Goal: Transaction & Acquisition: Purchase product/service

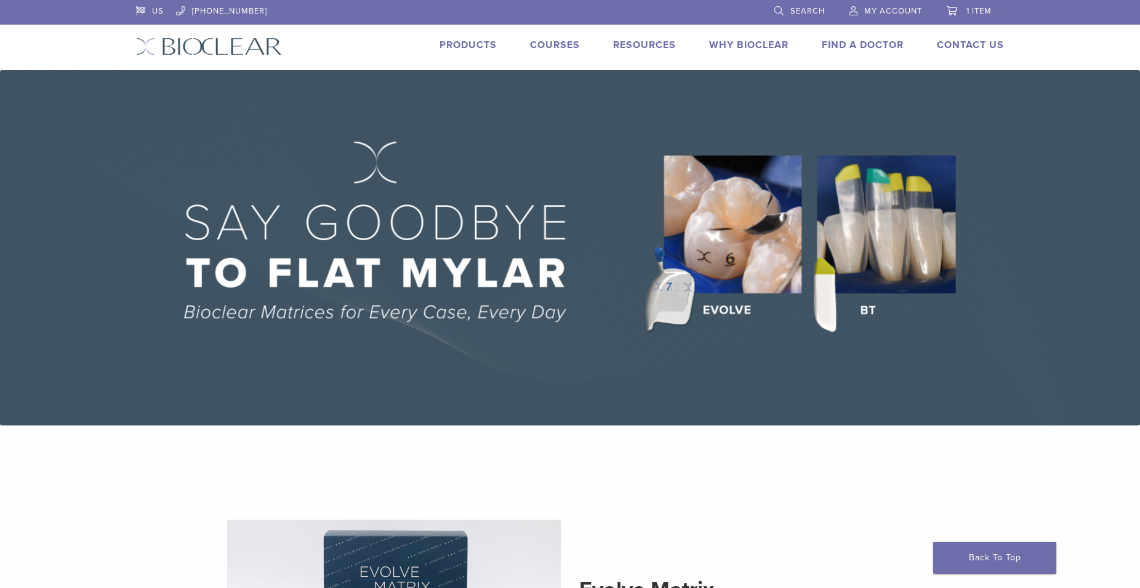
click at [973, 10] on span "1 item" at bounding box center [978, 11] width 25 height 10
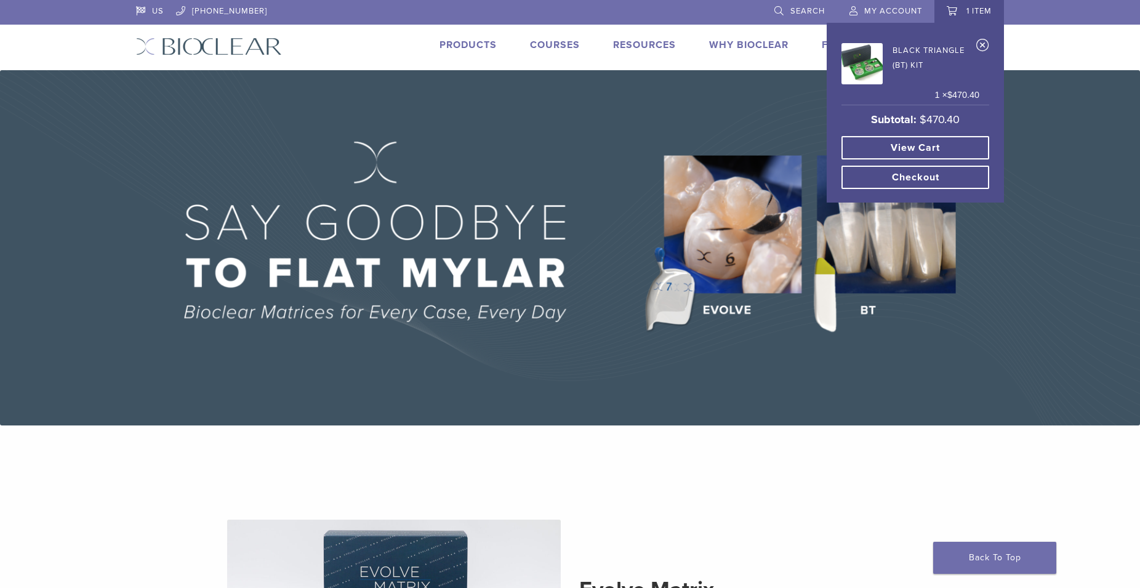
click at [876, 177] on link "Checkout" at bounding box center [915, 177] width 148 height 23
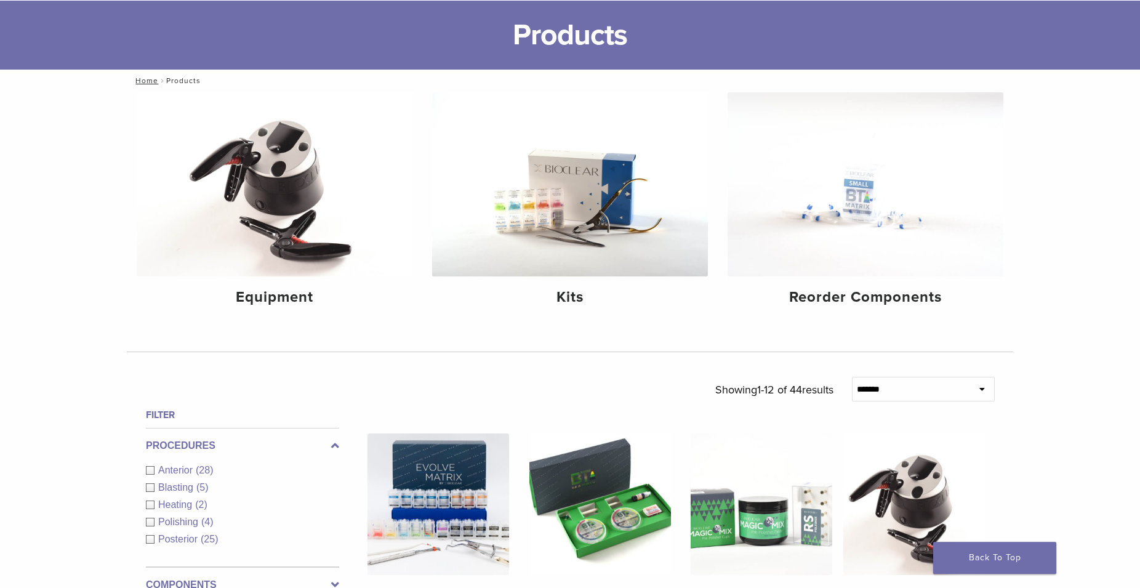
scroll to position [188, 0]
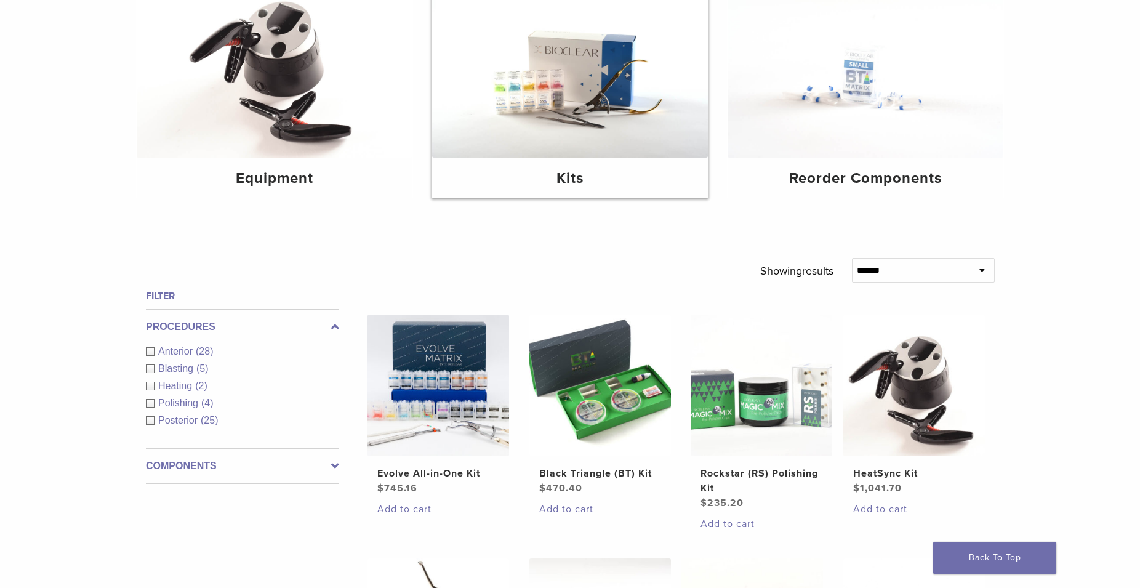
click at [559, 172] on h4 "Kits" at bounding box center [570, 178] width 256 height 22
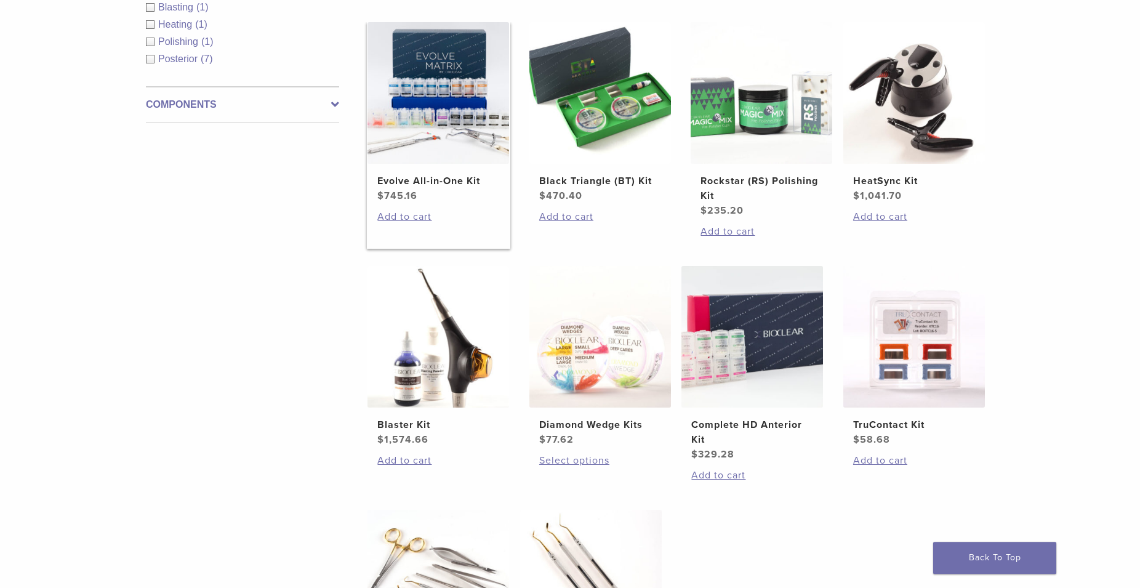
scroll to position [439, 0]
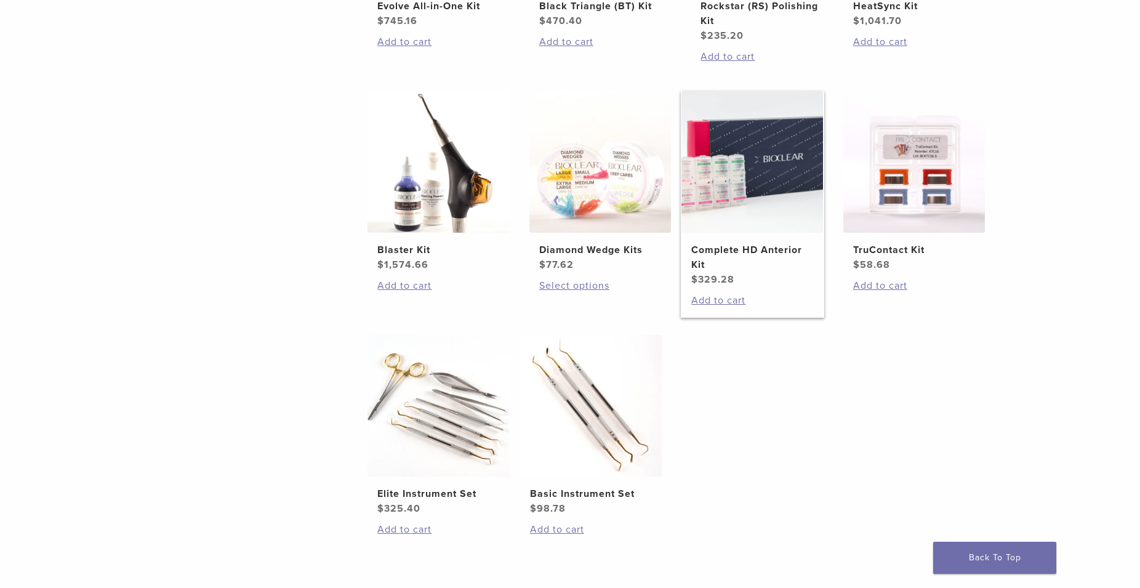
click at [754, 253] on h2 "Complete HD Anterior Kit" at bounding box center [752, 257] width 122 height 30
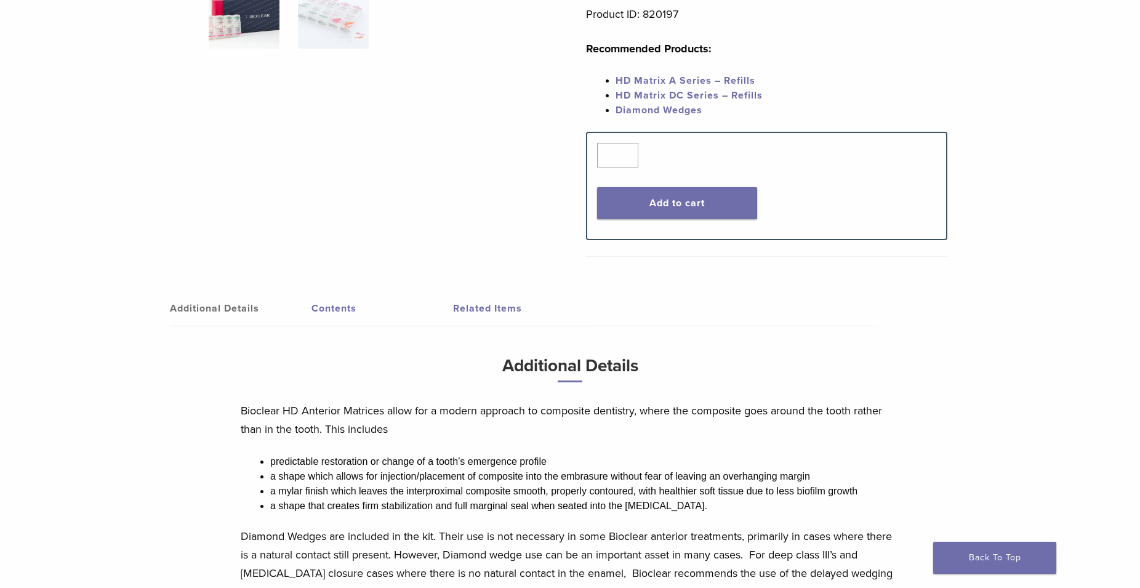
scroll to position [54, 0]
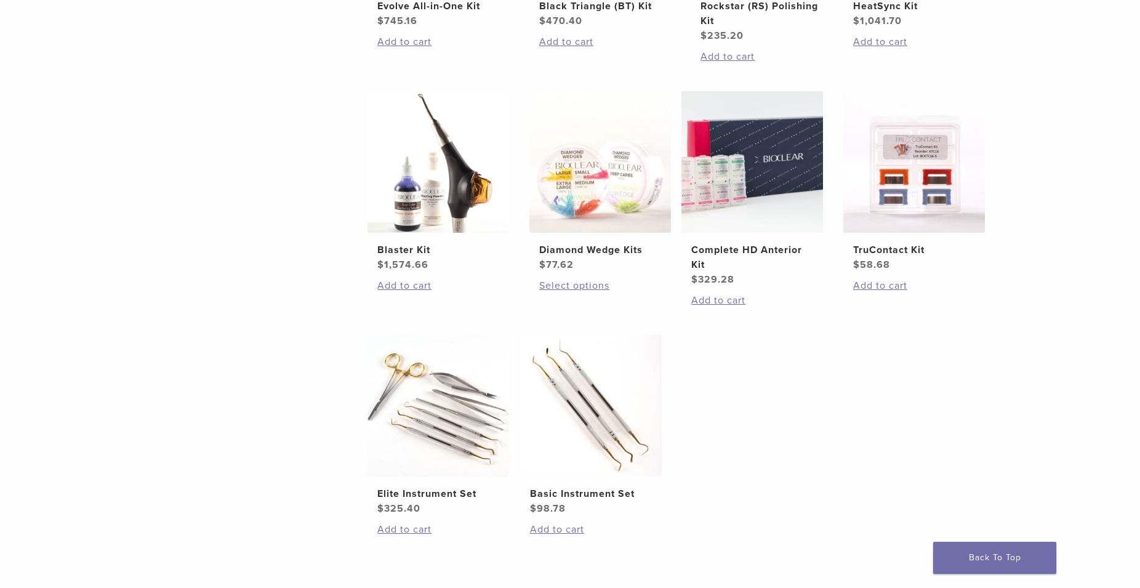
scroll to position [126, 0]
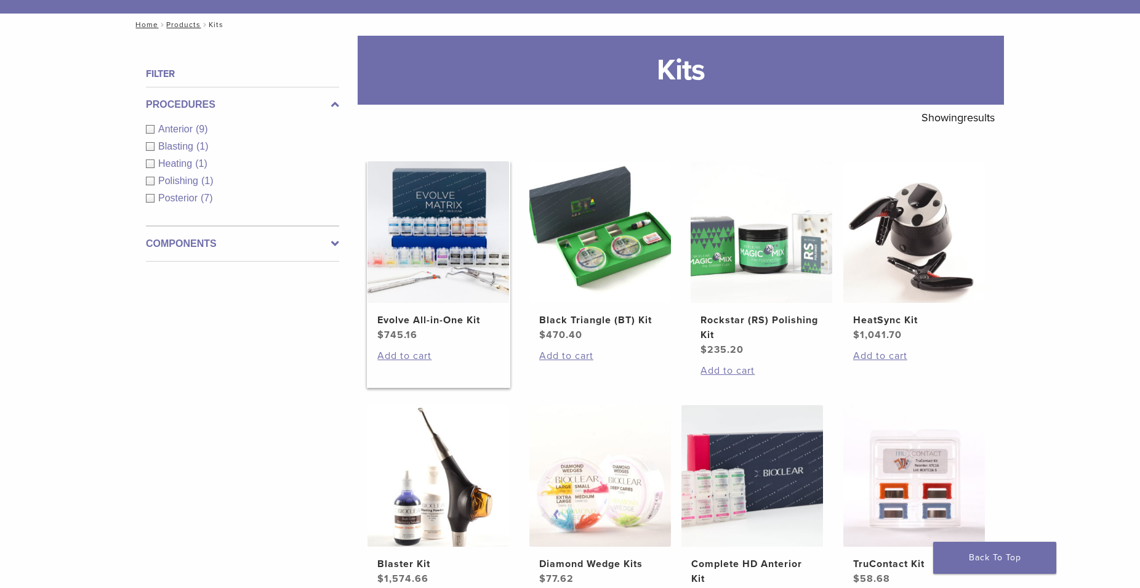
click at [415, 215] on img at bounding box center [438, 232] width 142 height 142
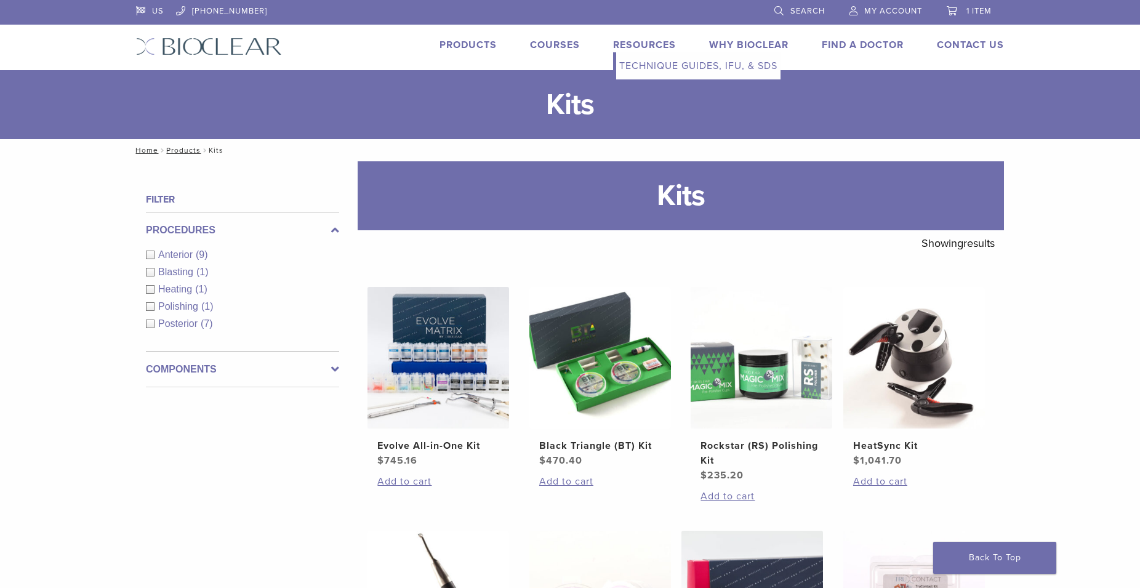
click at [622, 41] on link "Resources" at bounding box center [644, 45] width 63 height 12
click at [636, 67] on link "Technique Guides, IFU, & SDS" at bounding box center [698, 65] width 164 height 27
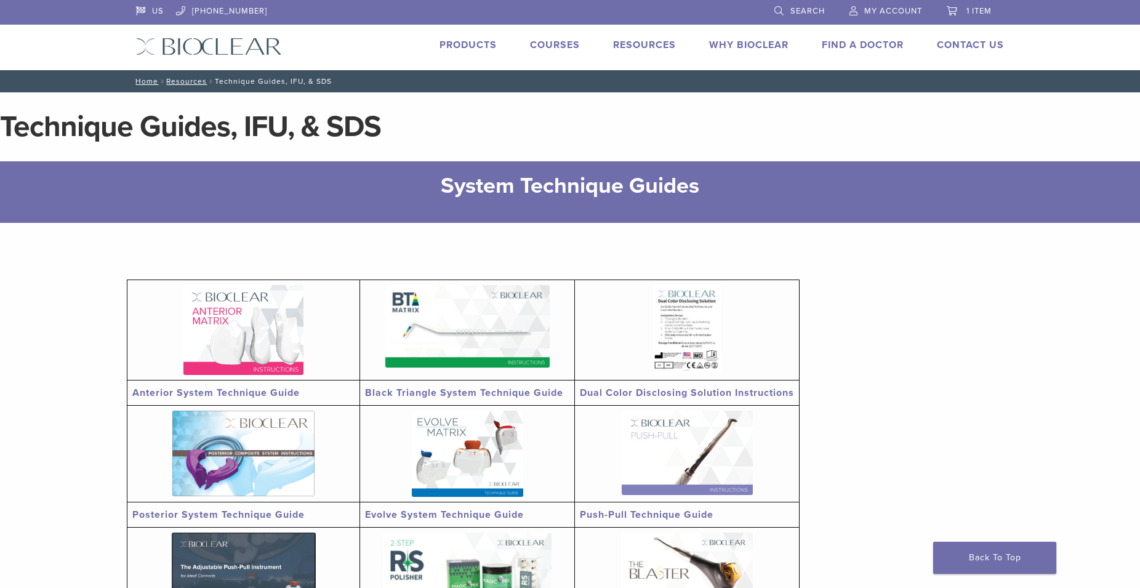
click at [224, 314] on img at bounding box center [243, 330] width 120 height 90
click at [477, 316] on img at bounding box center [467, 326] width 164 height 82
click at [626, 60] on link "Technique Guides, IFU, & SDS" at bounding box center [698, 65] width 164 height 27
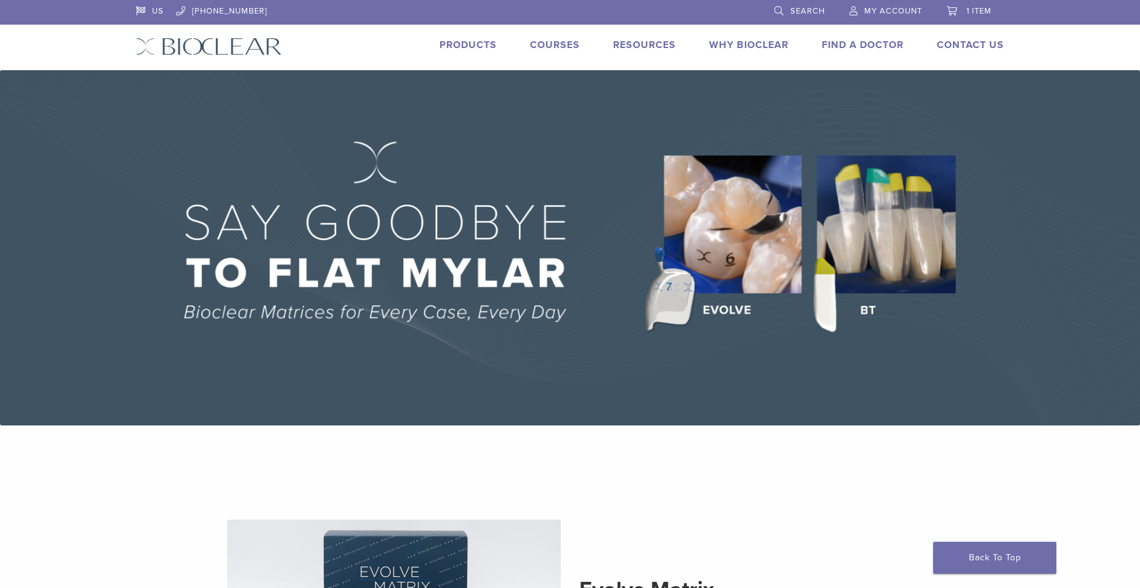
click at [461, 47] on link "Products" at bounding box center [467, 45] width 57 height 12
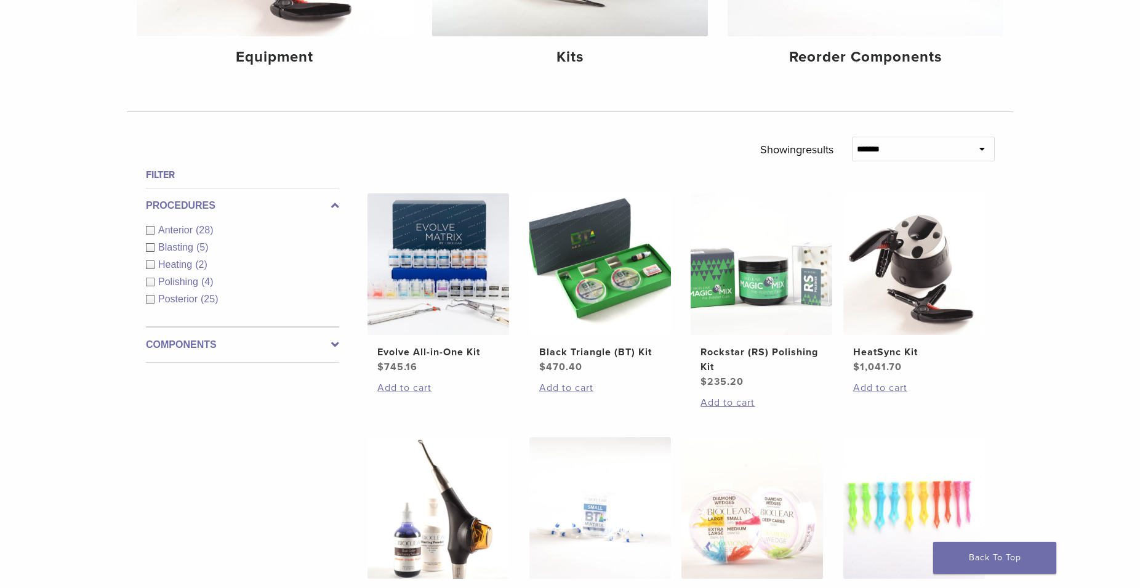
scroll to position [439, 0]
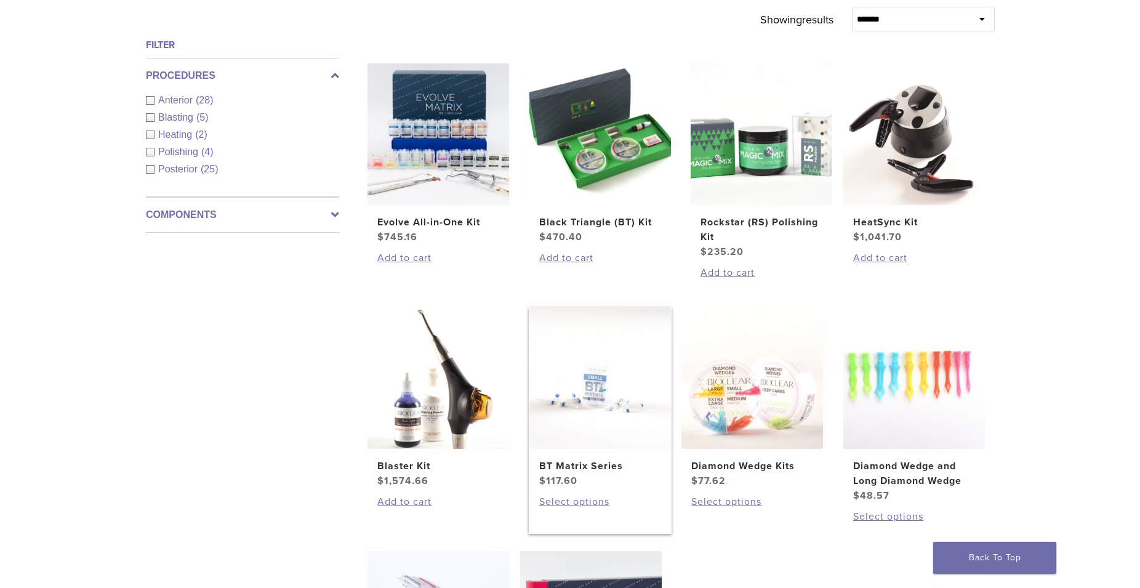
click at [543, 387] on img at bounding box center [600, 378] width 142 height 142
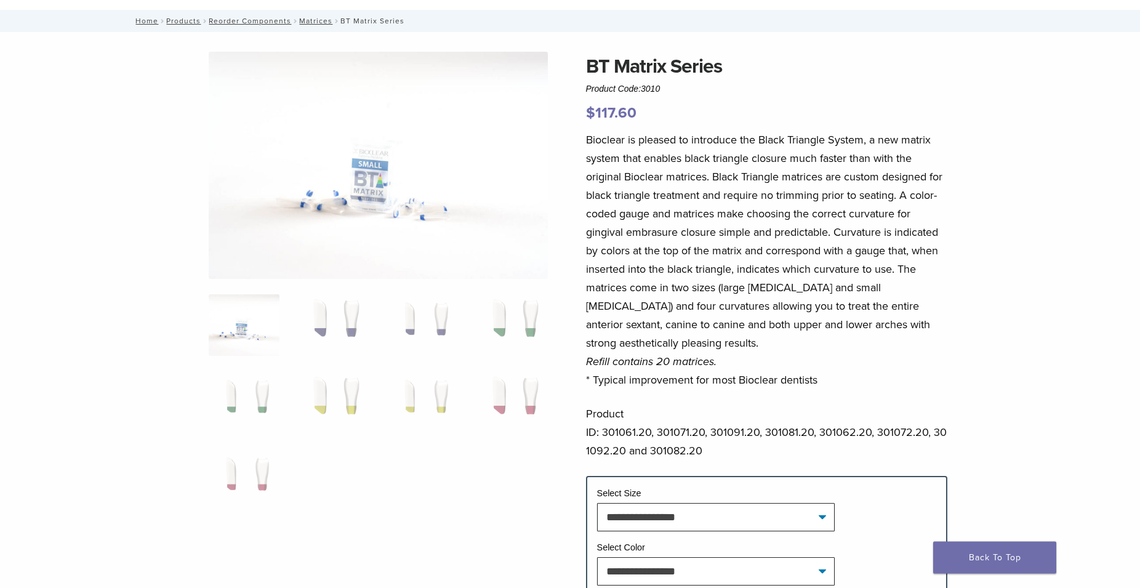
scroll to position [188, 0]
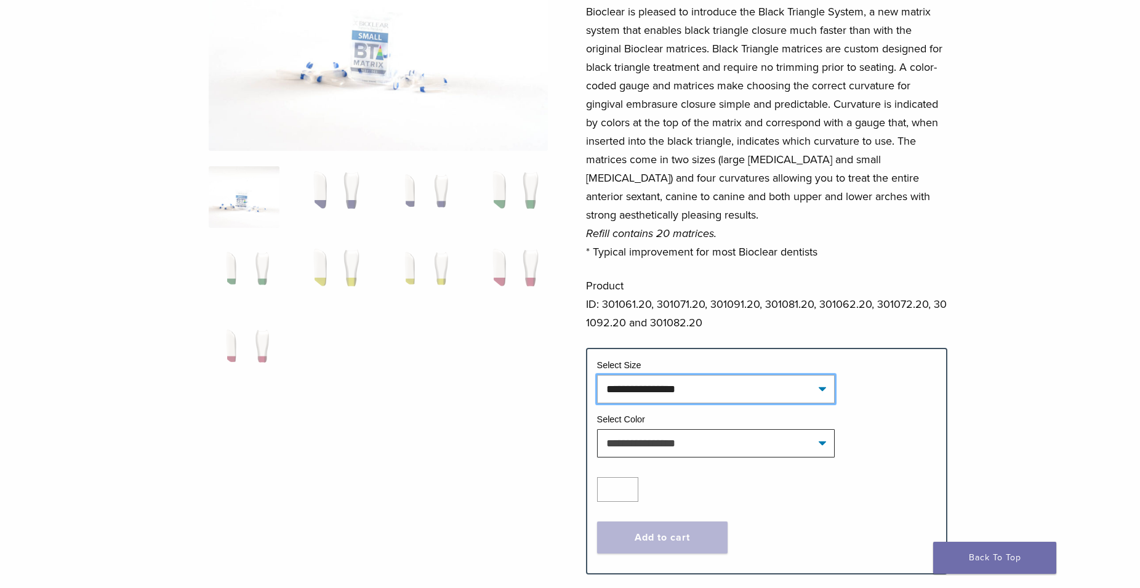
click at [597, 375] on select "**********" at bounding box center [716, 389] width 238 height 28
click at [821, 387] on select "**********" at bounding box center [716, 389] width 238 height 28
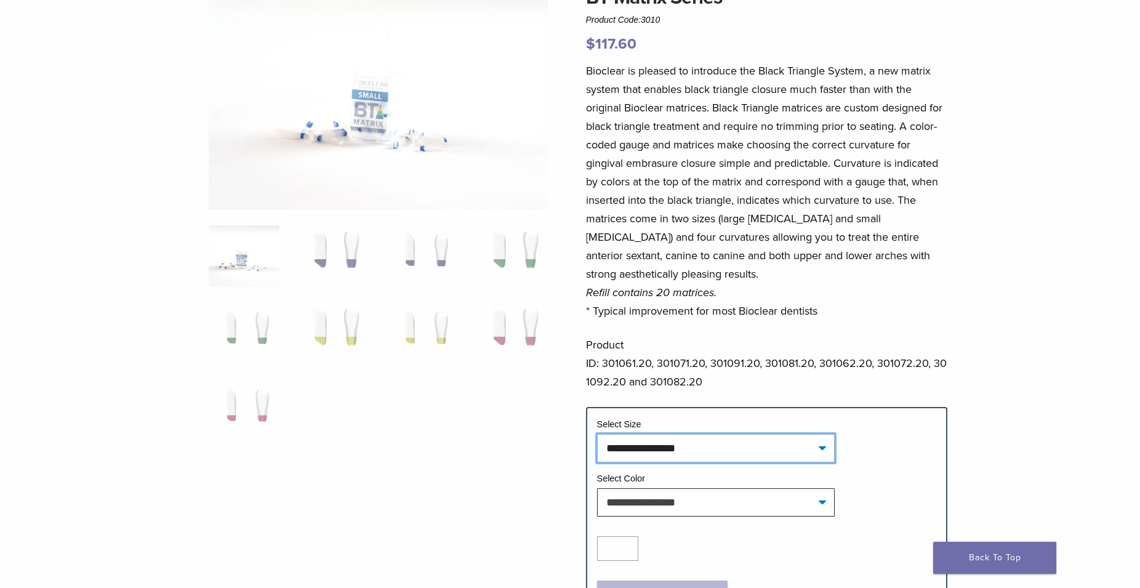
scroll to position [126, 0]
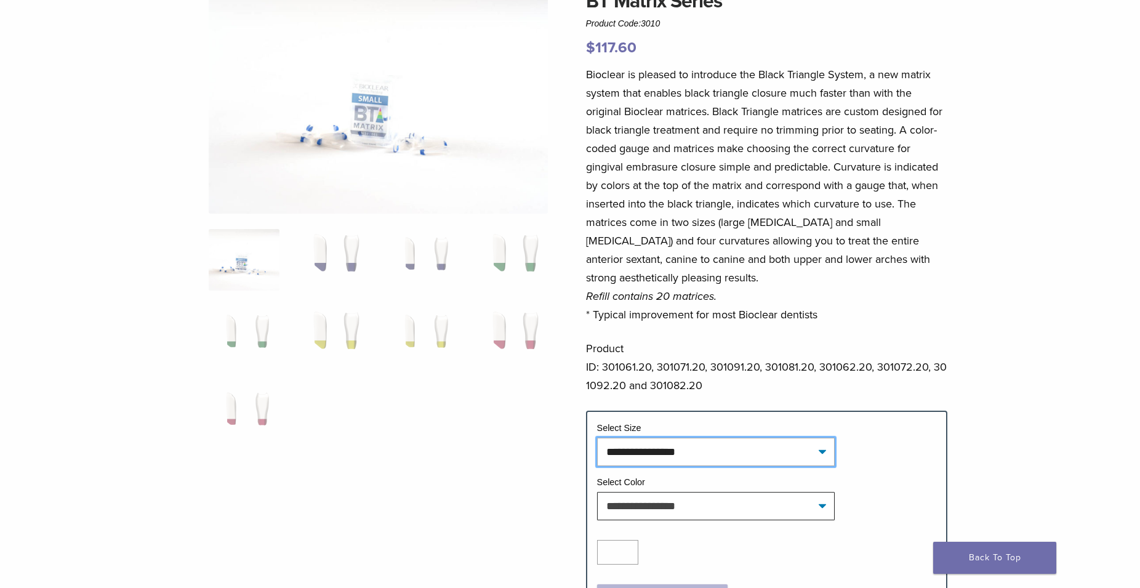
click at [597, 437] on select "**********" at bounding box center [716, 451] width 238 height 28
select select "*****"
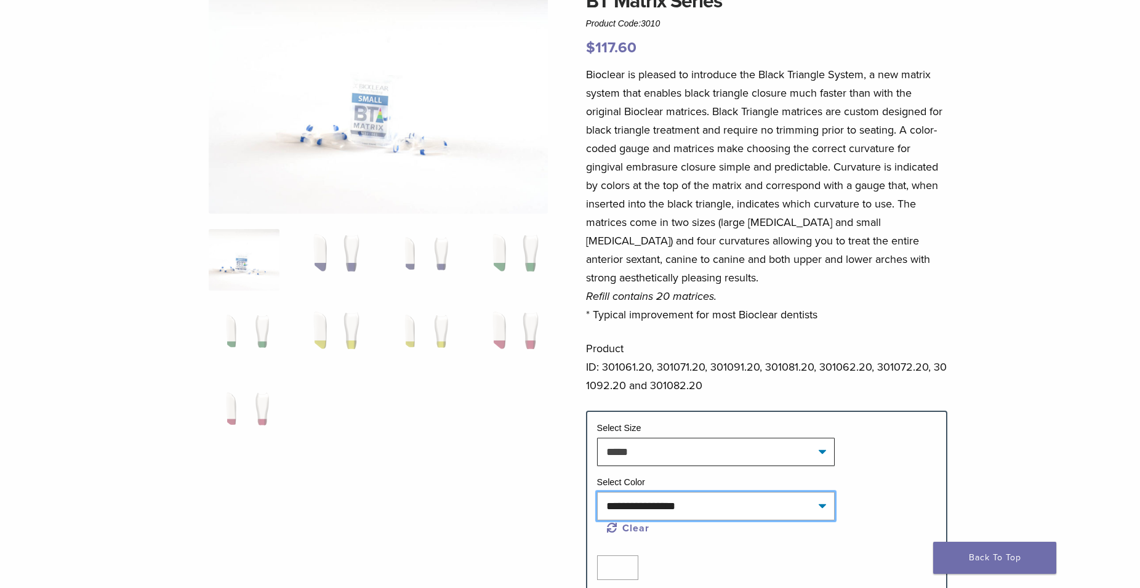
click at [597, 492] on select "**********" at bounding box center [716, 506] width 238 height 28
click at [508, 471] on div at bounding box center [379, 308] width 340 height 645
click at [239, 242] on img at bounding box center [244, 260] width 71 height 62
click at [352, 242] on img at bounding box center [333, 260] width 71 height 62
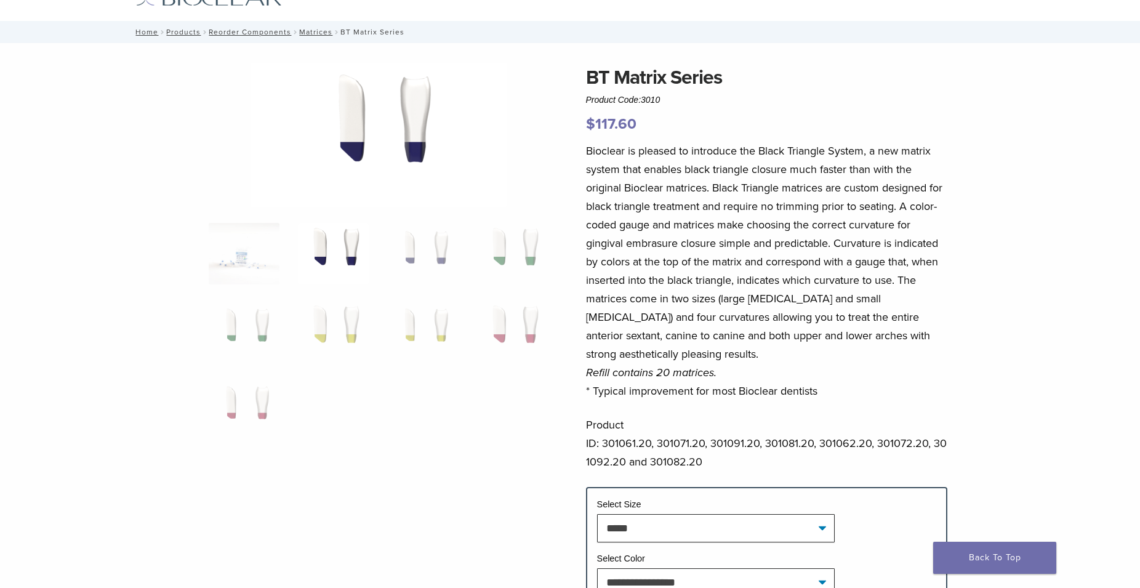
scroll to position [63, 0]
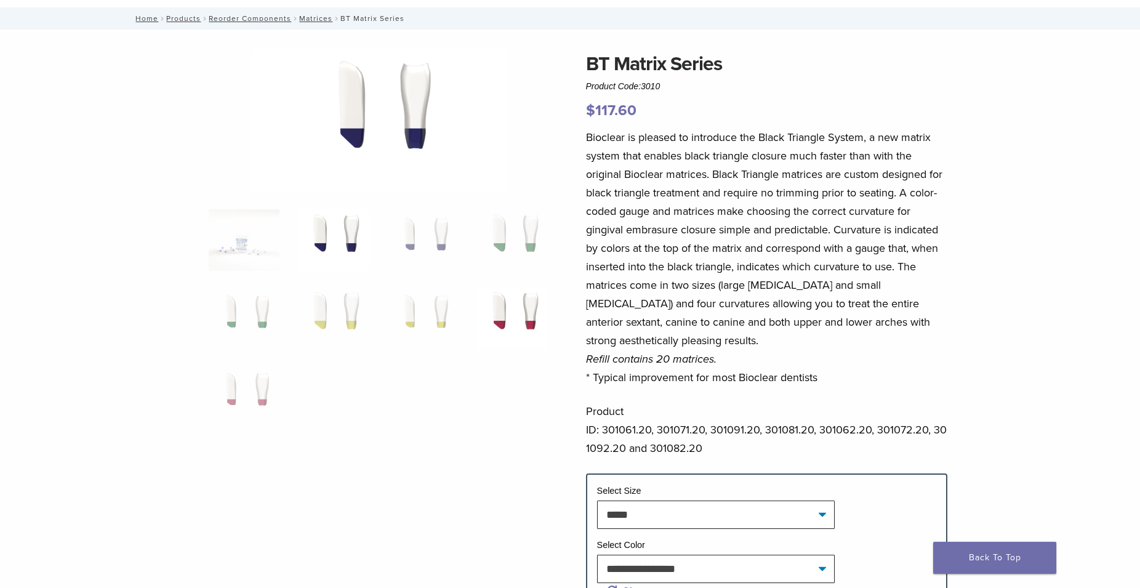
click at [507, 322] on img at bounding box center [512, 318] width 71 height 62
